Goal: Task Accomplishment & Management: Complete application form

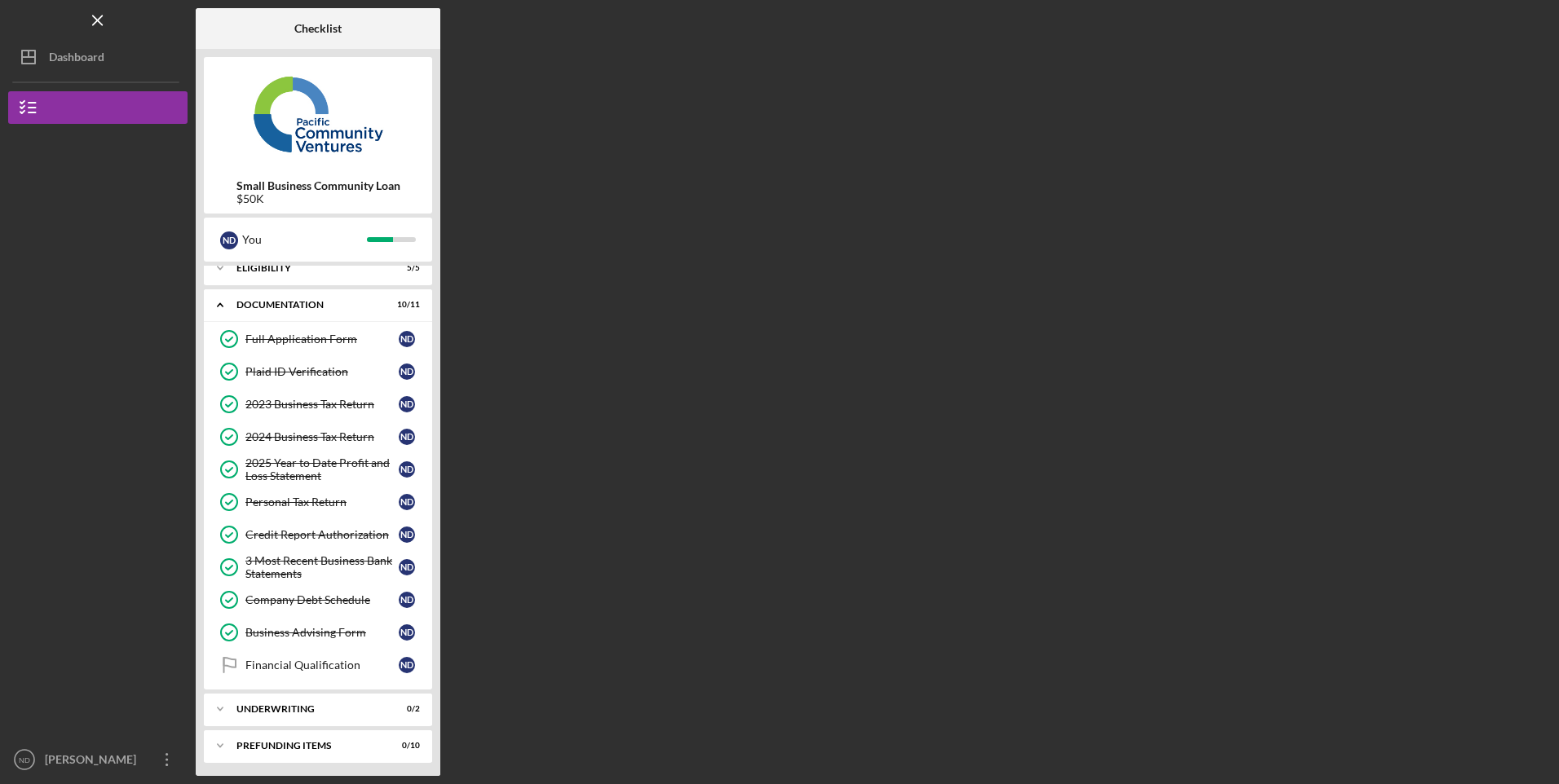
scroll to position [16, 0]
click at [274, 700] on div "Icon/Expander Underwriting 0 / 2" at bounding box center [318, 706] width 229 height 33
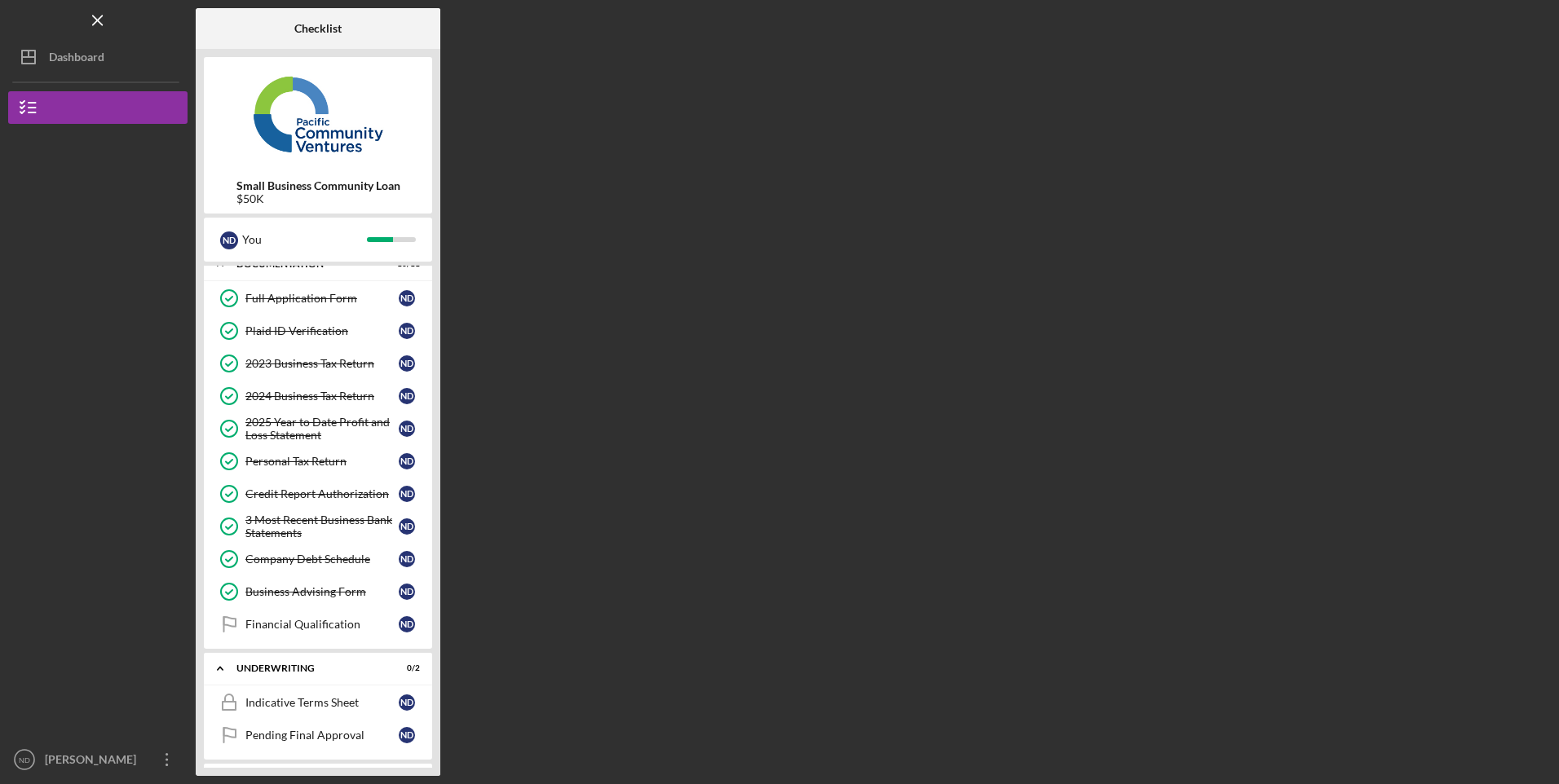
scroll to position [91, 0]
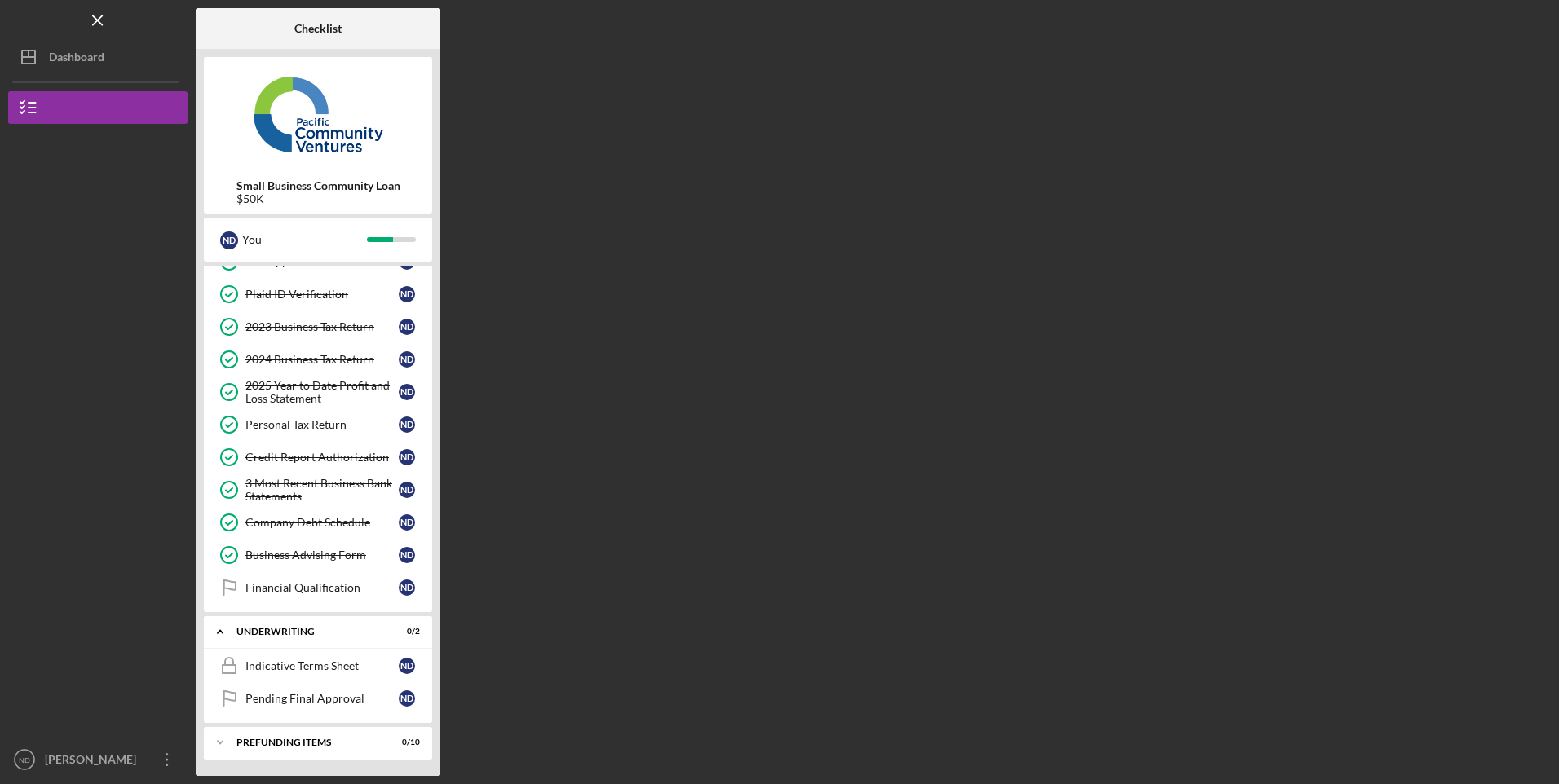
click at [130, 751] on div "[PERSON_NAME]" at bounding box center [94, 762] width 106 height 36
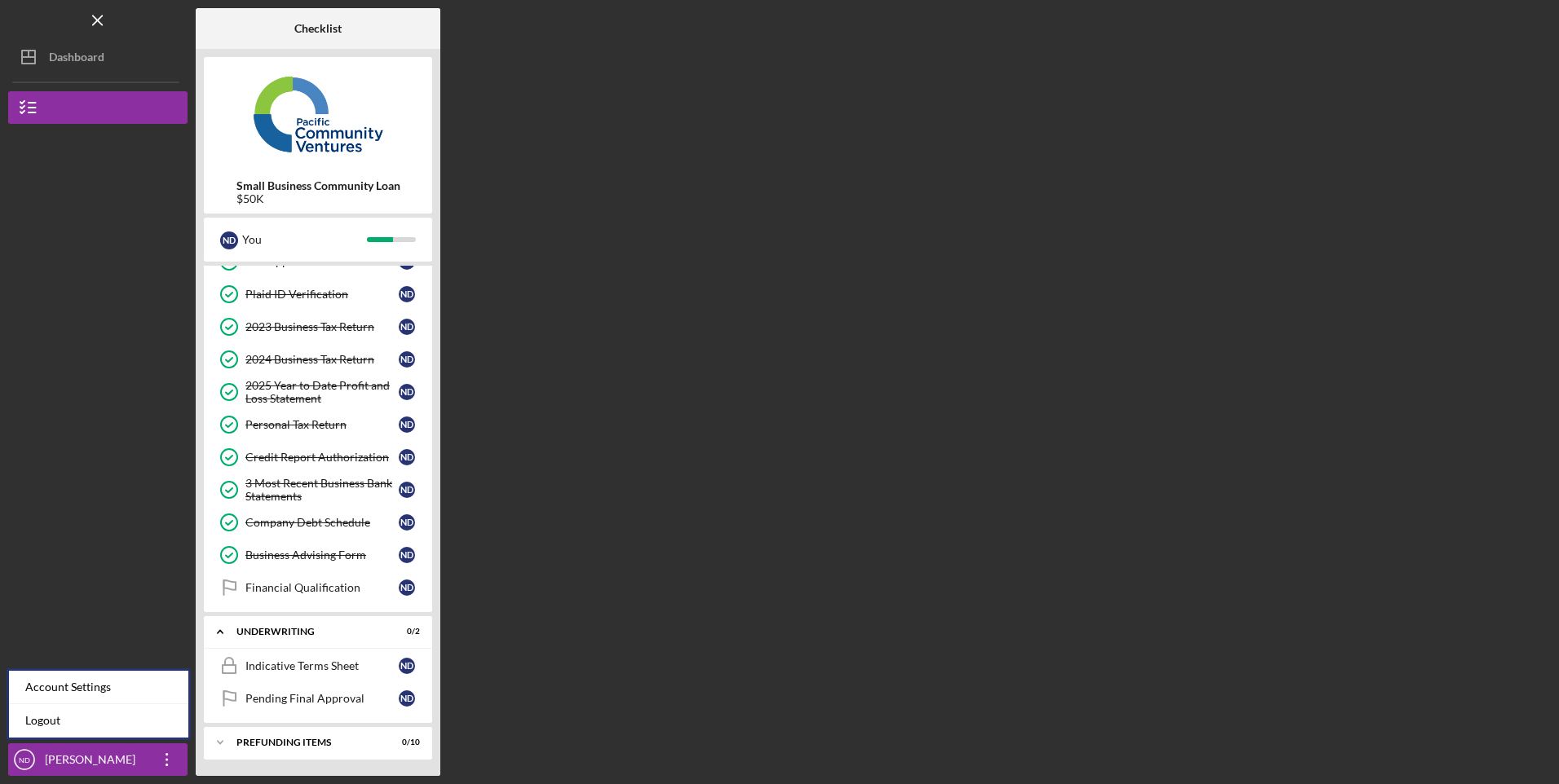
click at [92, 723] on link "Logout" at bounding box center [99, 721] width 180 height 33
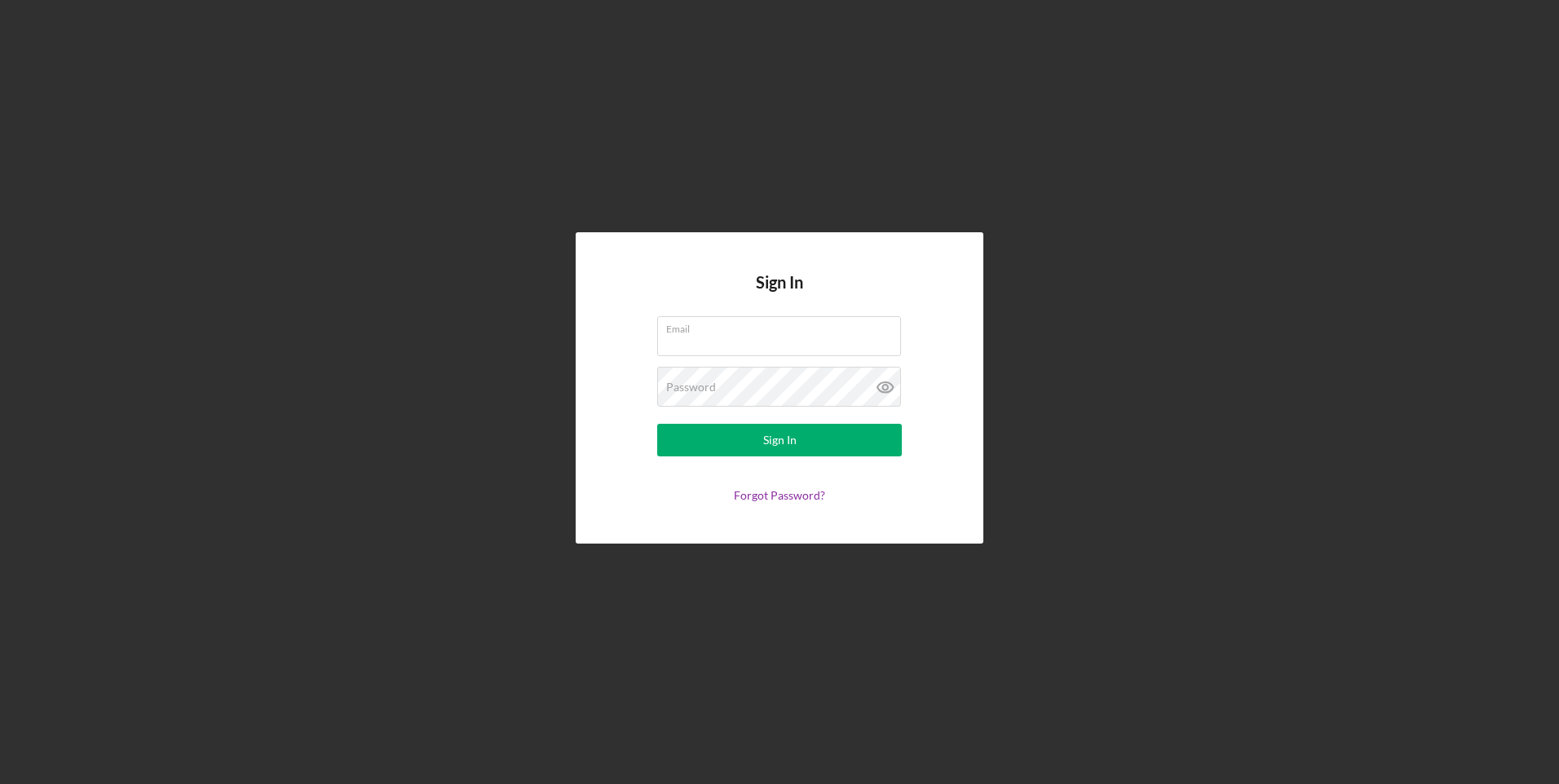
type input "[EMAIL_ADDRESS][DOMAIN_NAME]"
